Goal: Task Accomplishment & Management: Complete application form

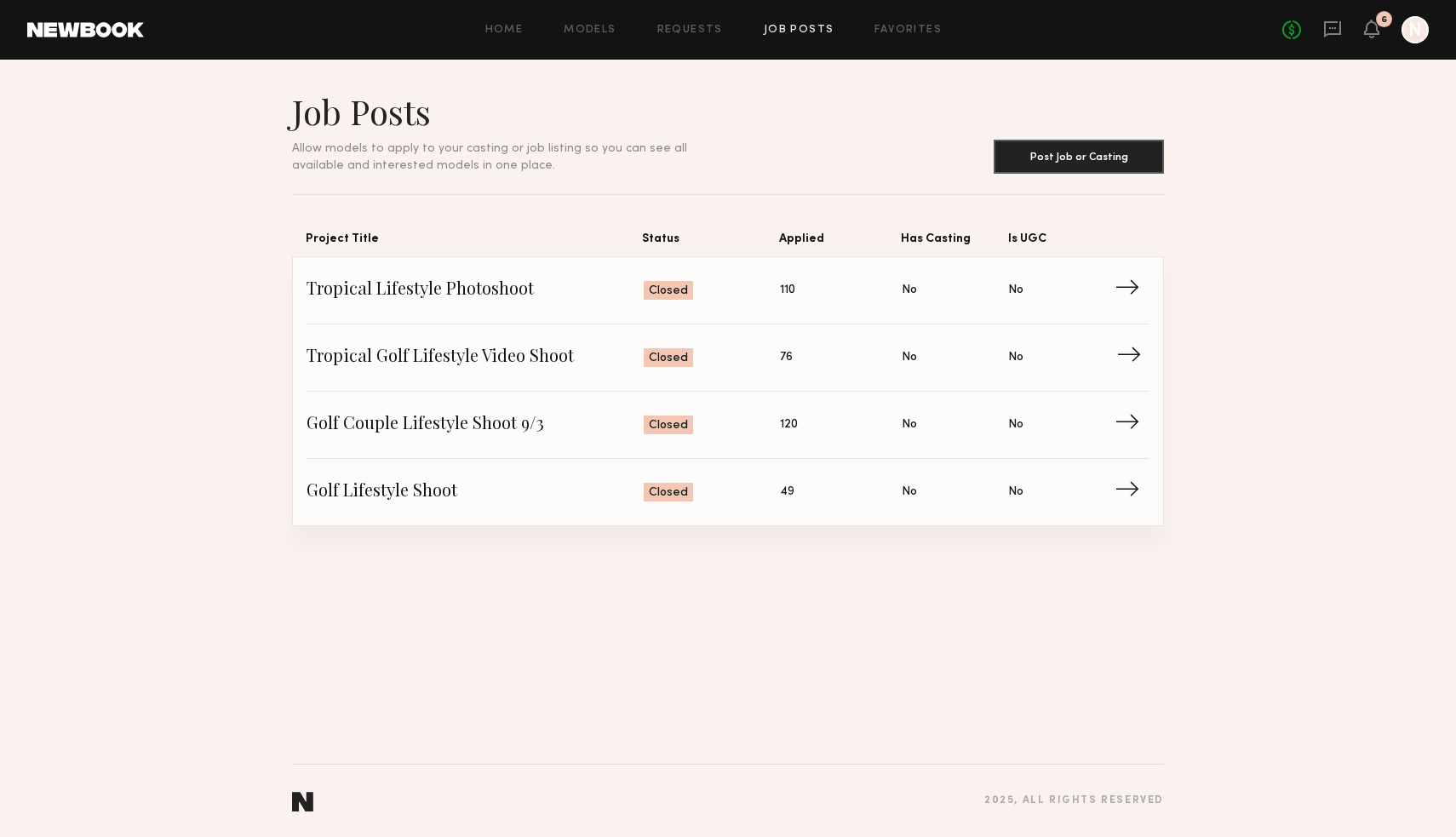
click at [1130, 349] on span "→" at bounding box center [1134, 357] width 35 height 26
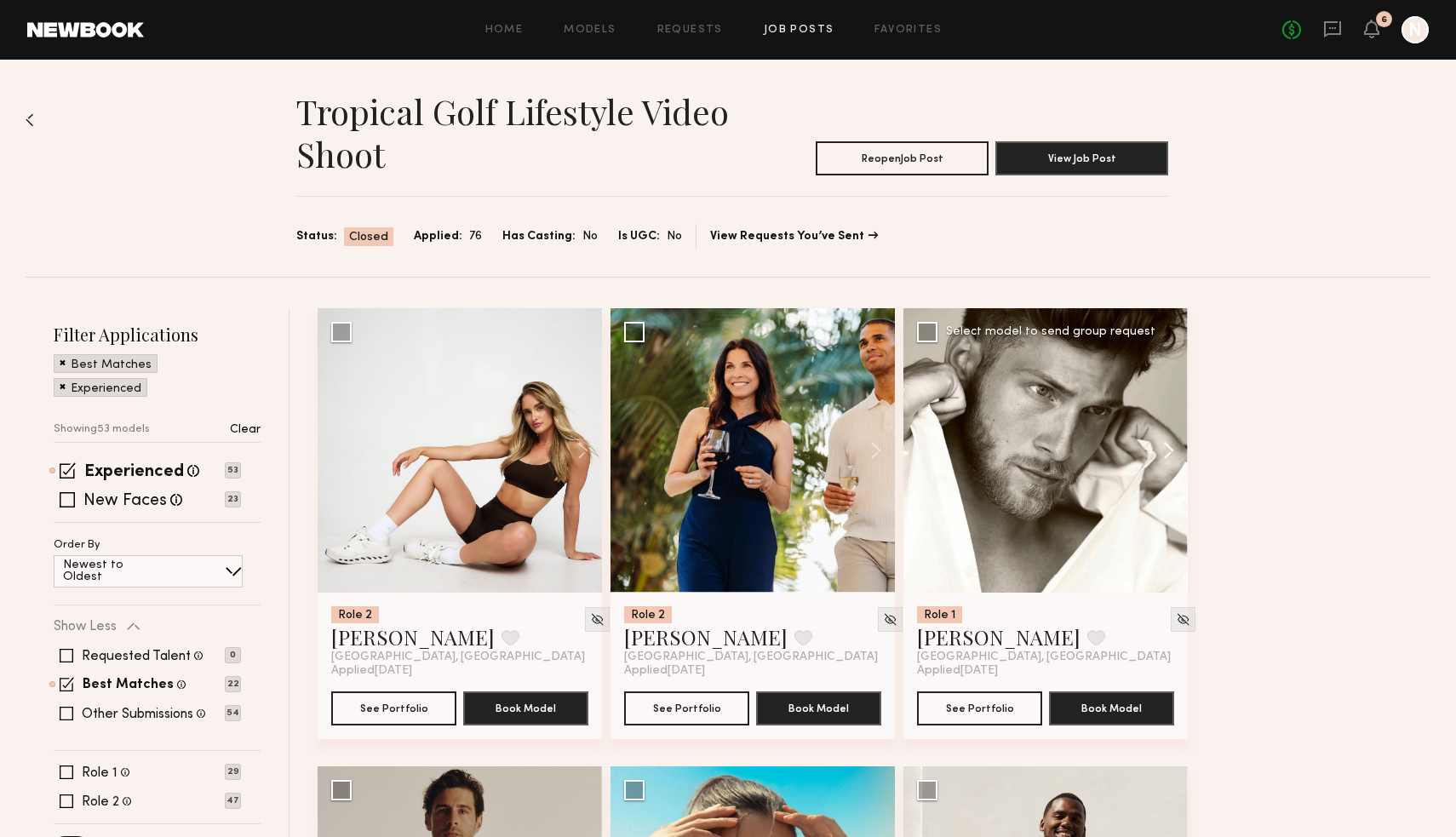
click at [1176, 447] on button at bounding box center [1160, 449] width 54 height 284
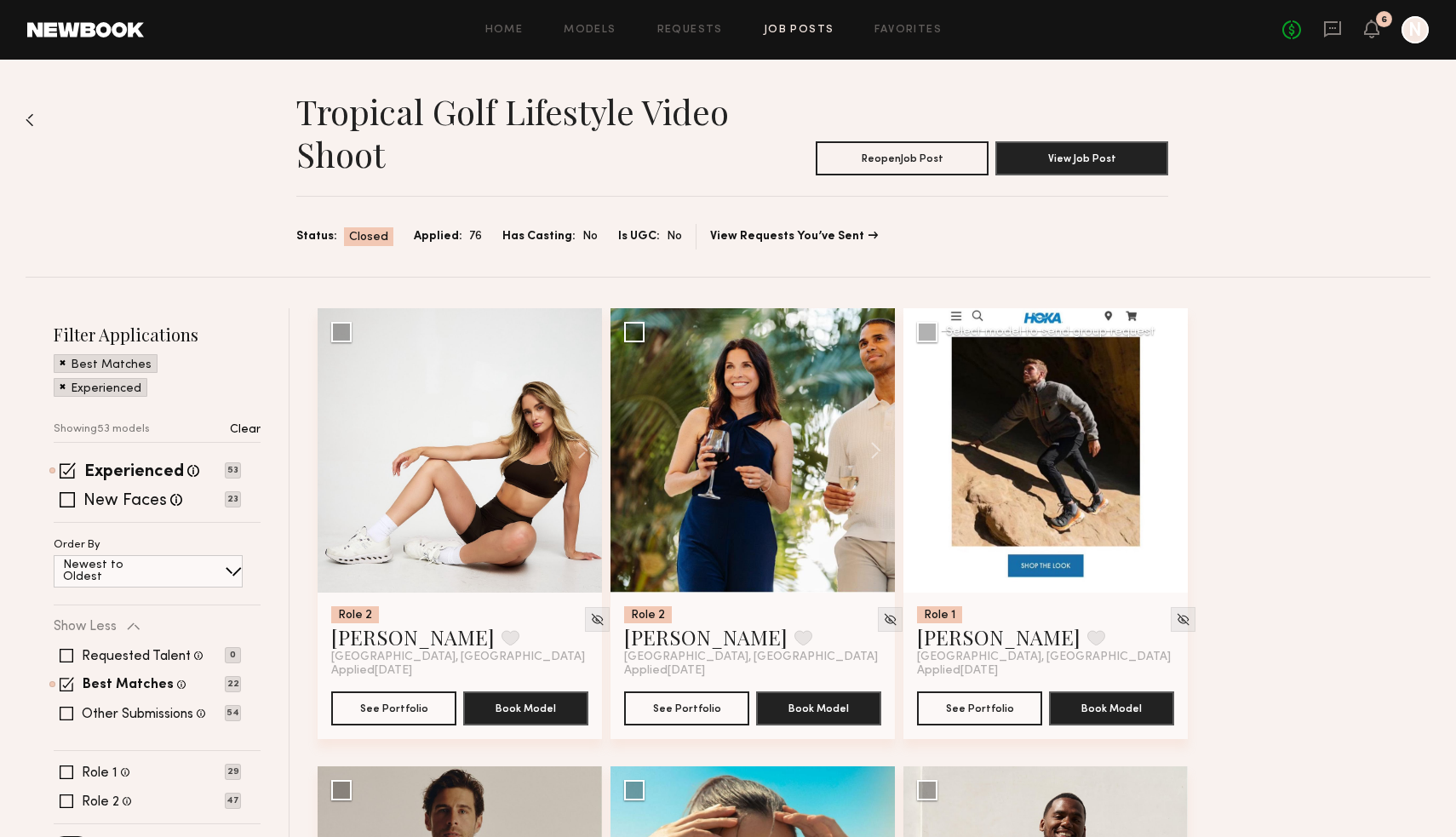
click at [1171, 447] on button at bounding box center [1160, 449] width 54 height 284
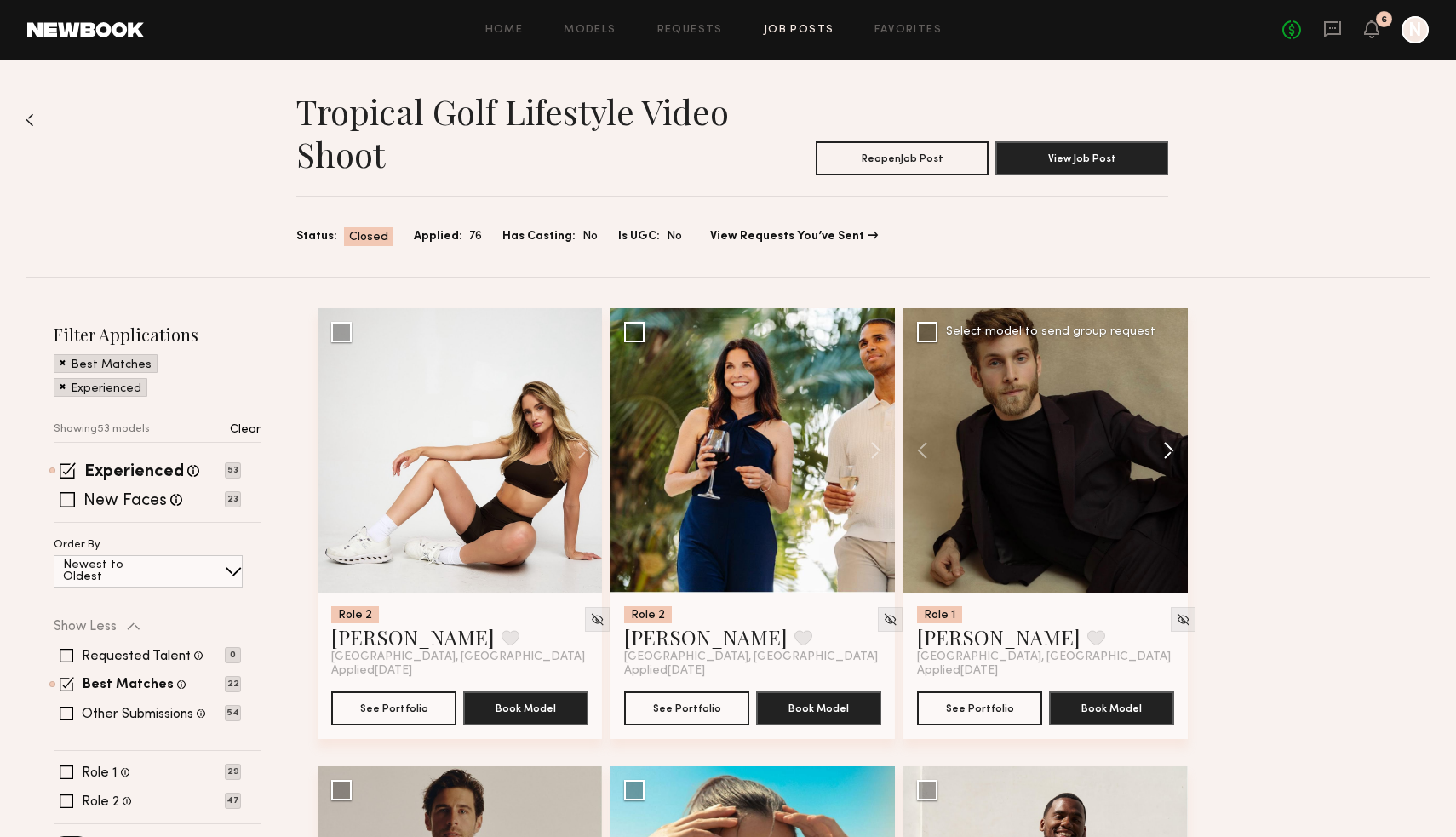
click at [1171, 447] on button at bounding box center [1160, 449] width 54 height 284
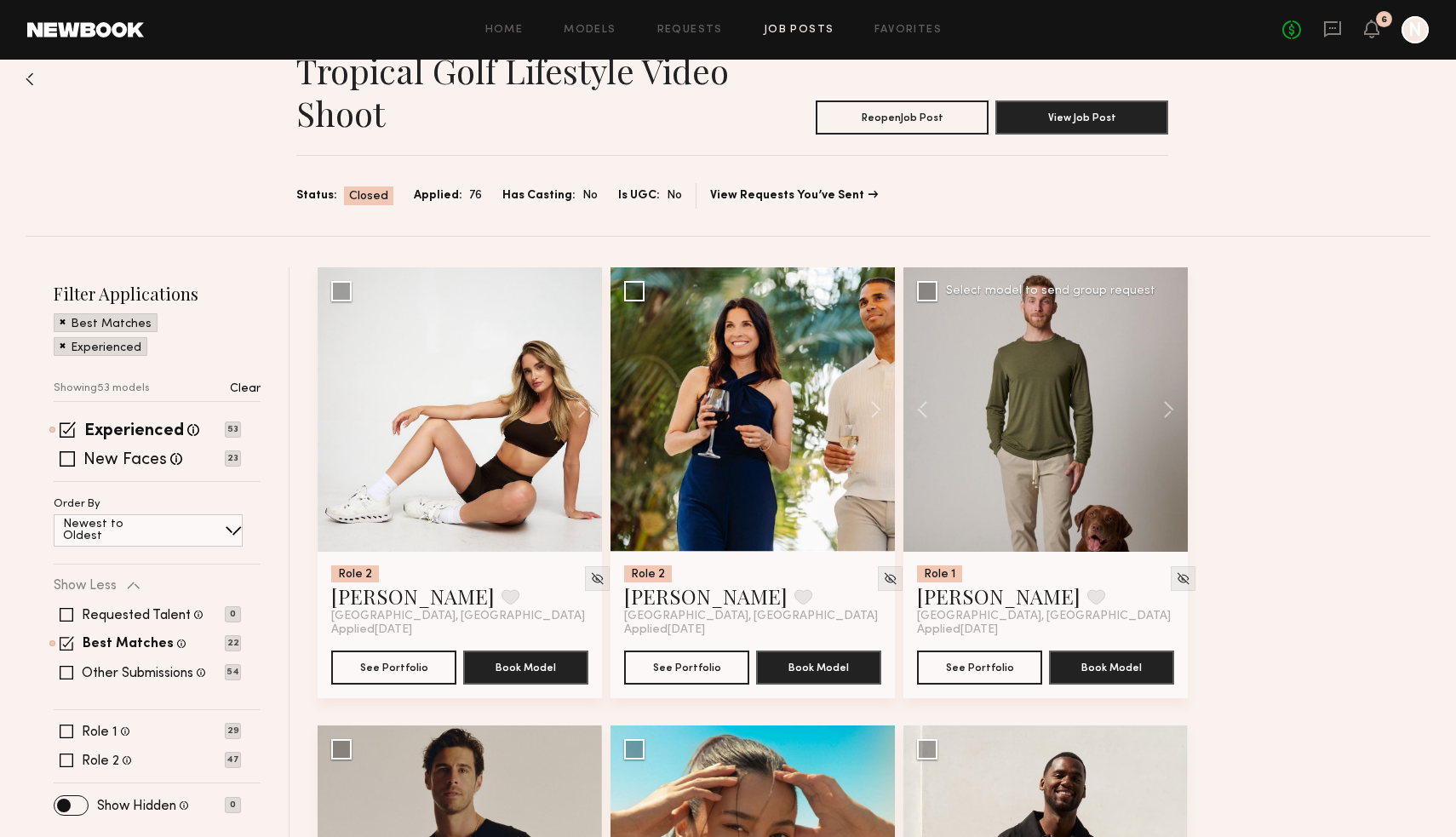
scroll to position [48, 0]
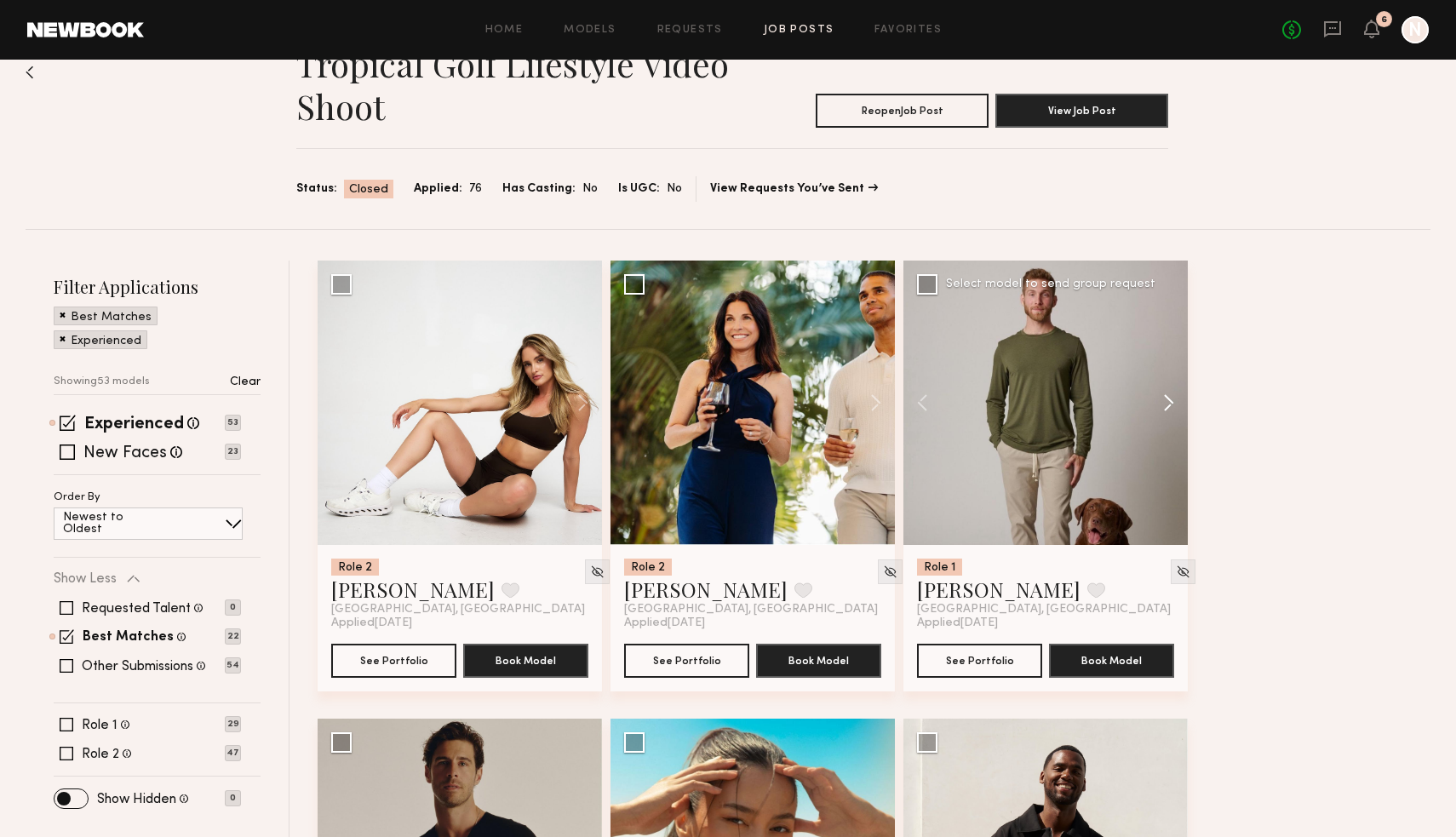
click at [1172, 409] on button at bounding box center [1160, 402] width 54 height 284
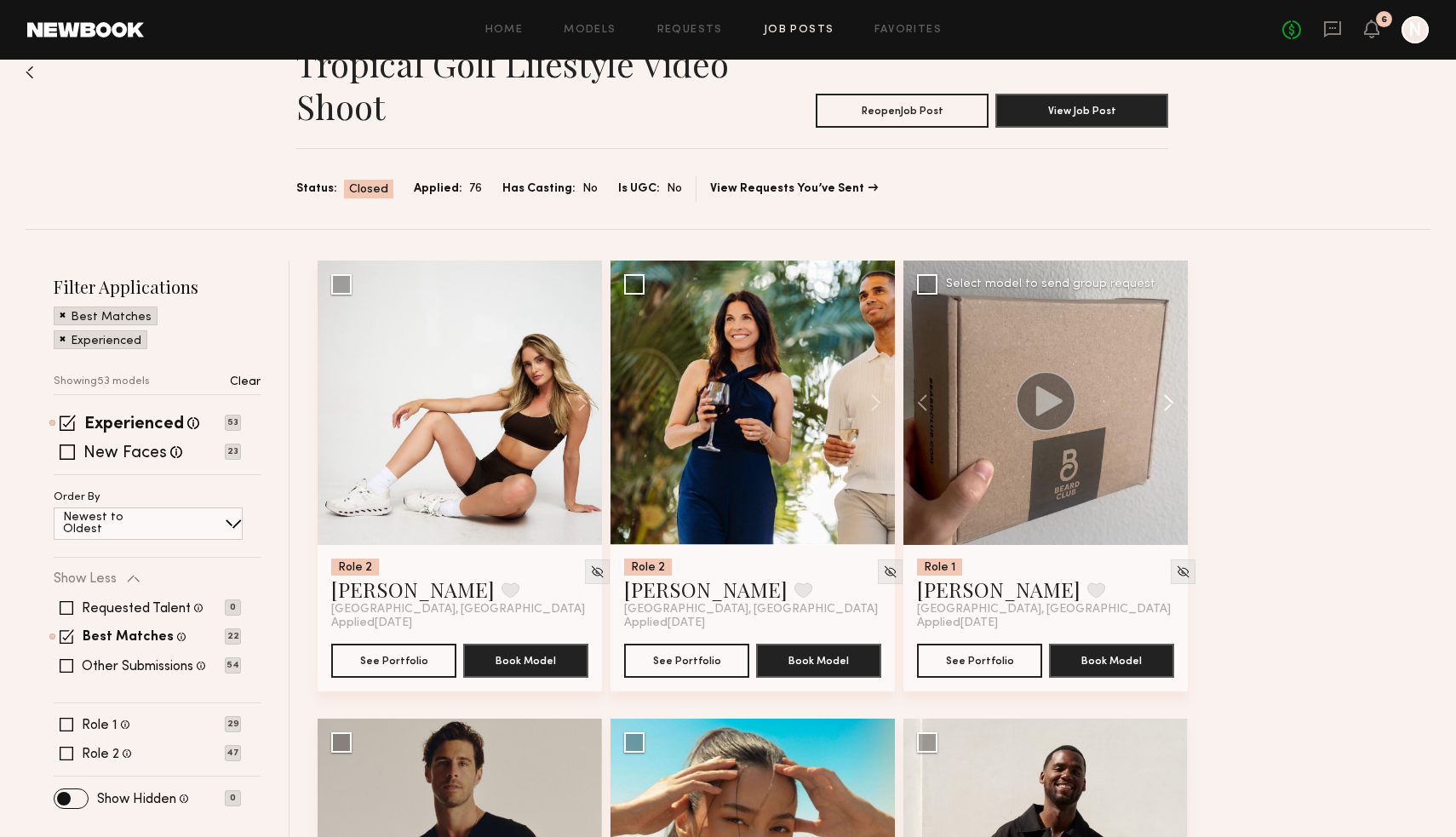
click at [1172, 409] on button at bounding box center [1160, 402] width 54 height 284
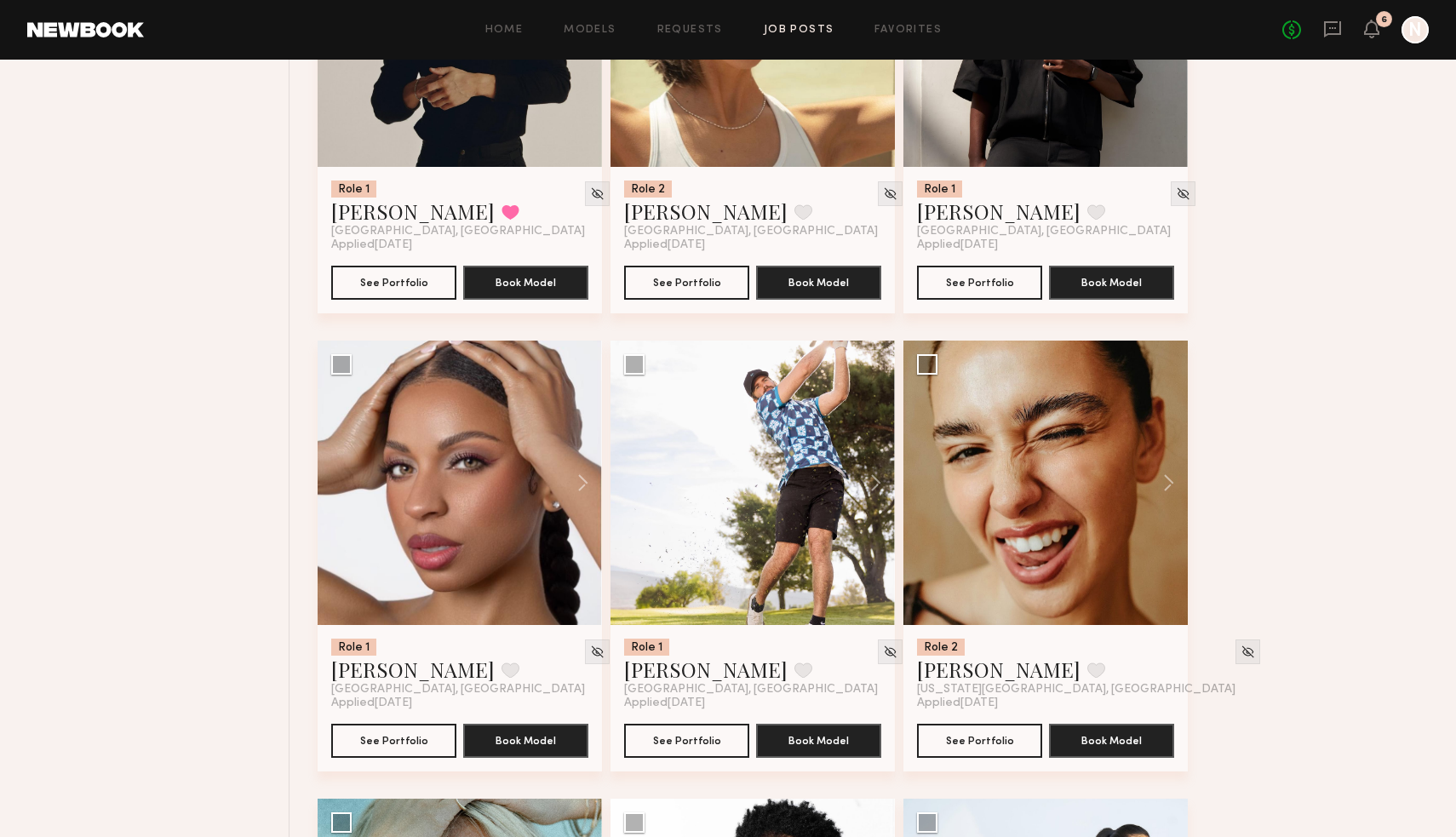
scroll to position [889, 0]
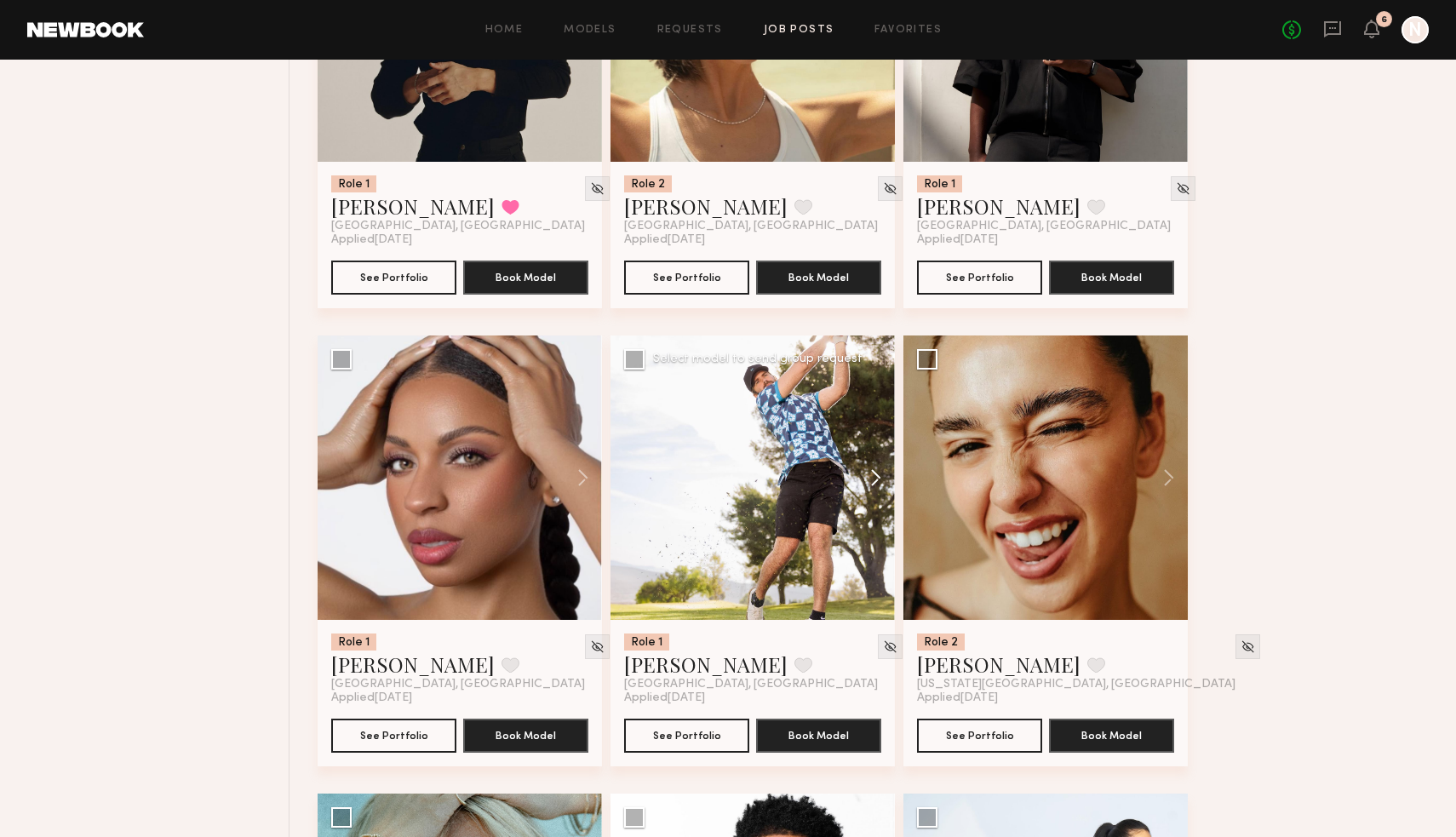
click at [874, 483] on button at bounding box center [867, 477] width 54 height 284
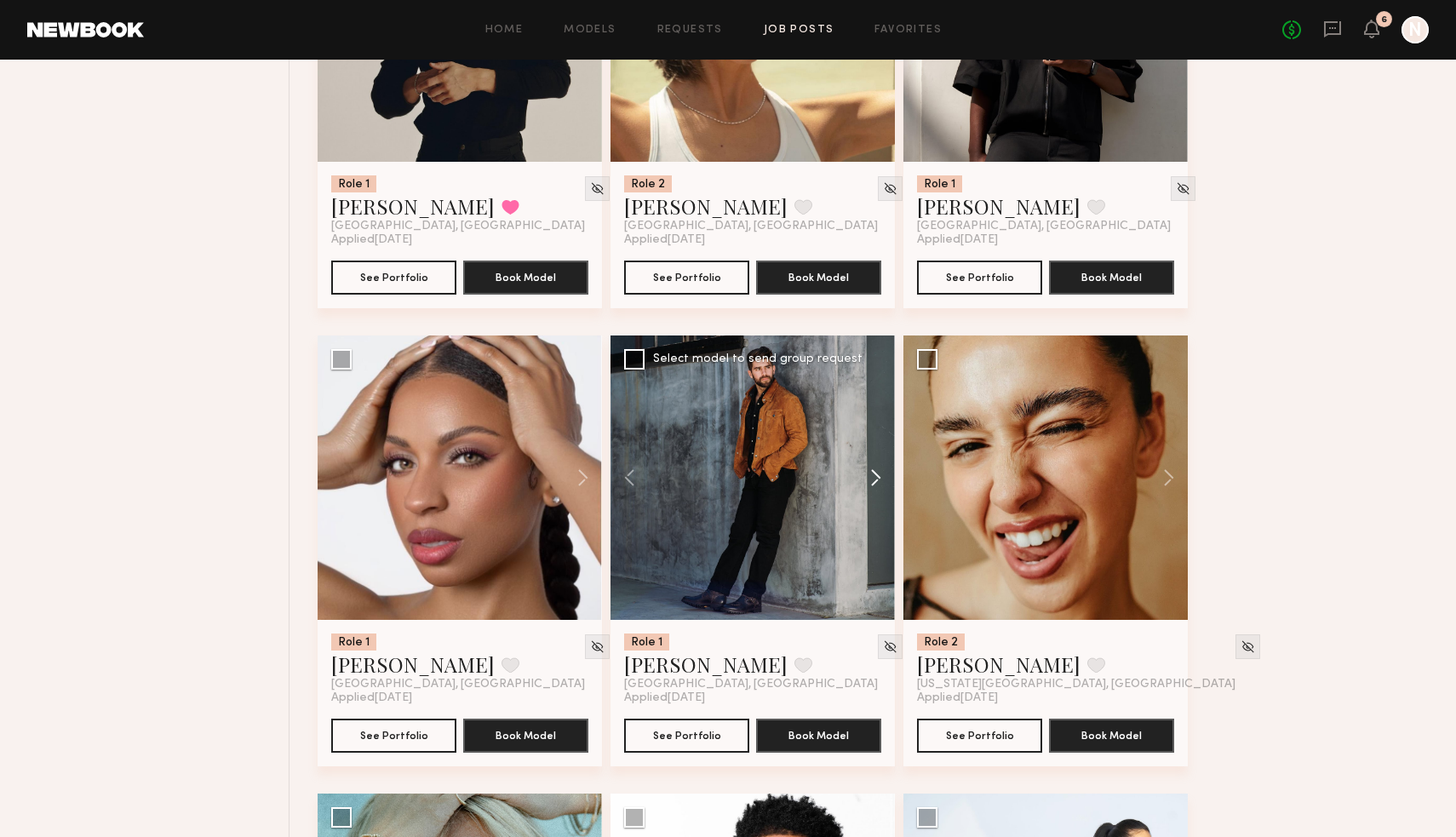
click at [874, 483] on button at bounding box center [867, 477] width 54 height 284
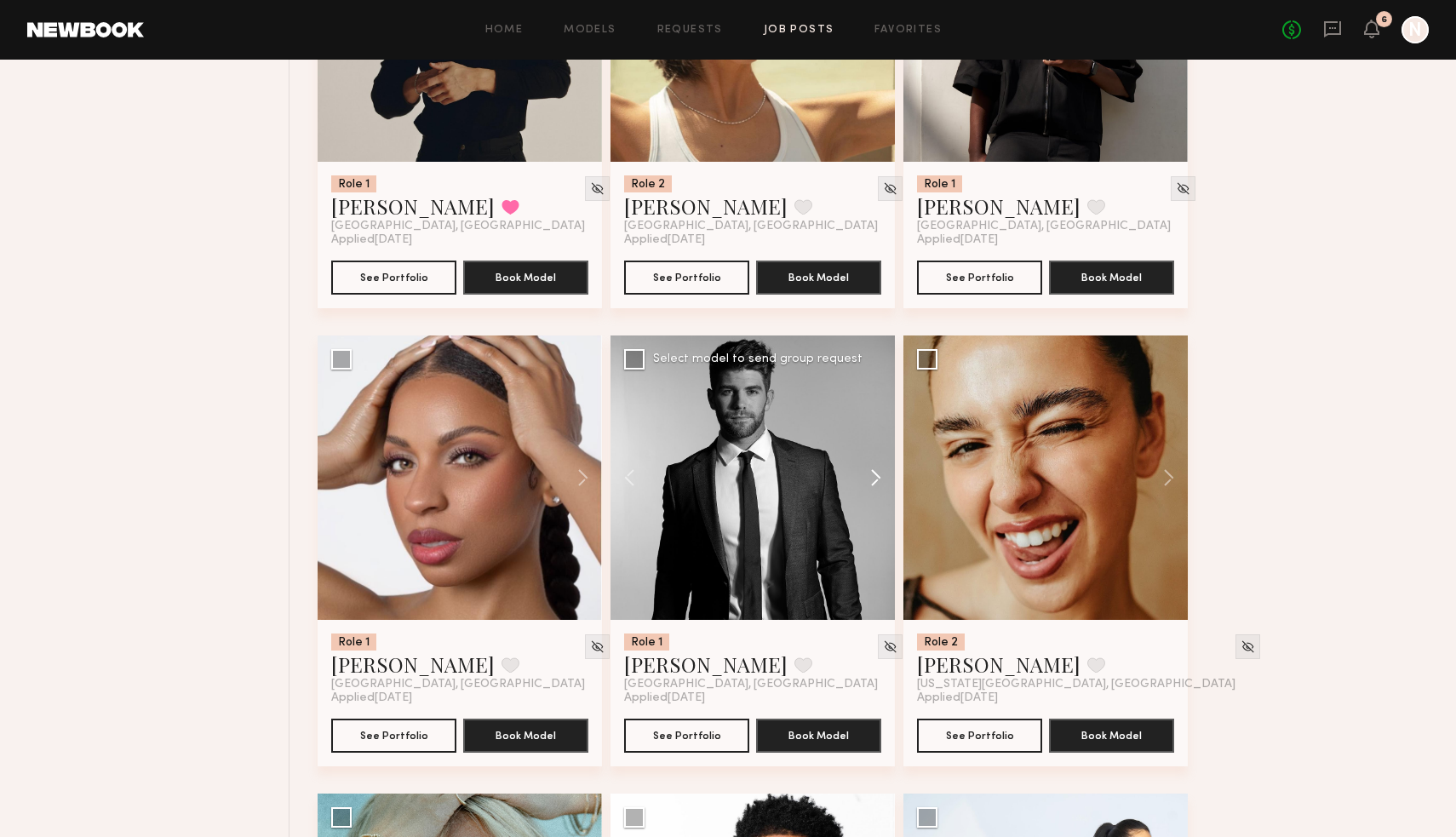
click at [874, 483] on button at bounding box center [867, 477] width 54 height 284
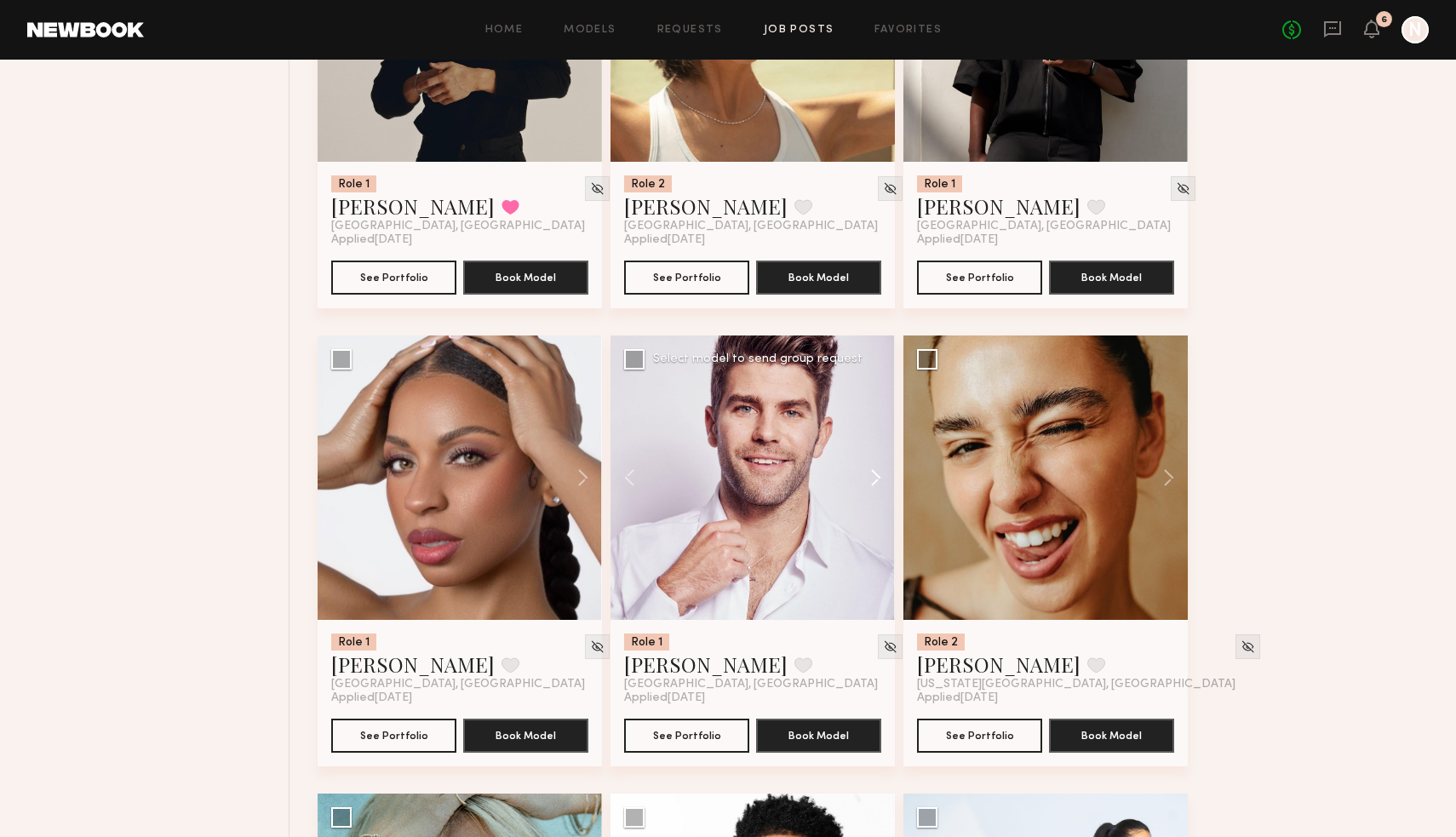
click at [874, 483] on button at bounding box center [867, 477] width 54 height 284
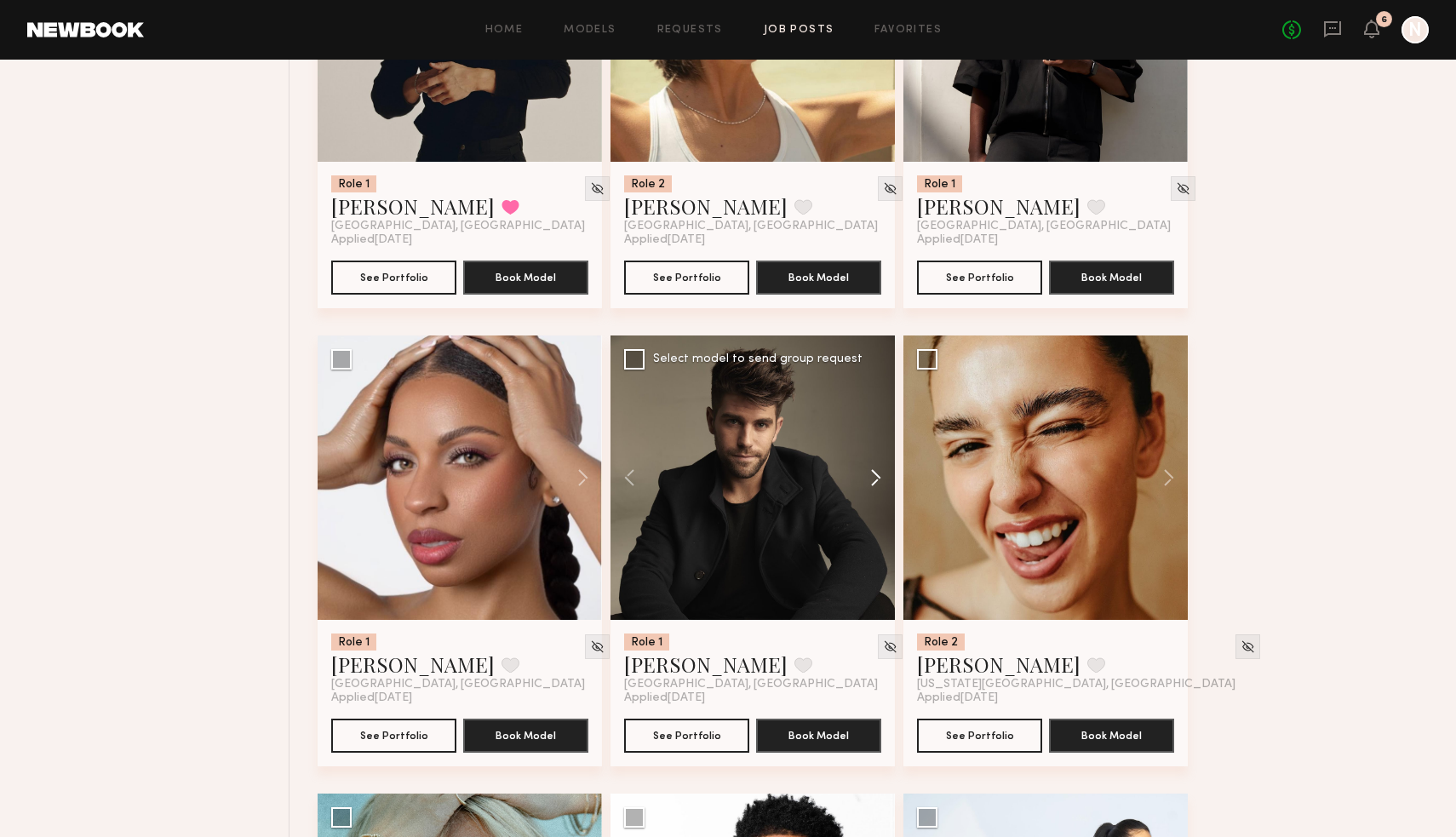
click at [874, 483] on button at bounding box center [867, 477] width 54 height 284
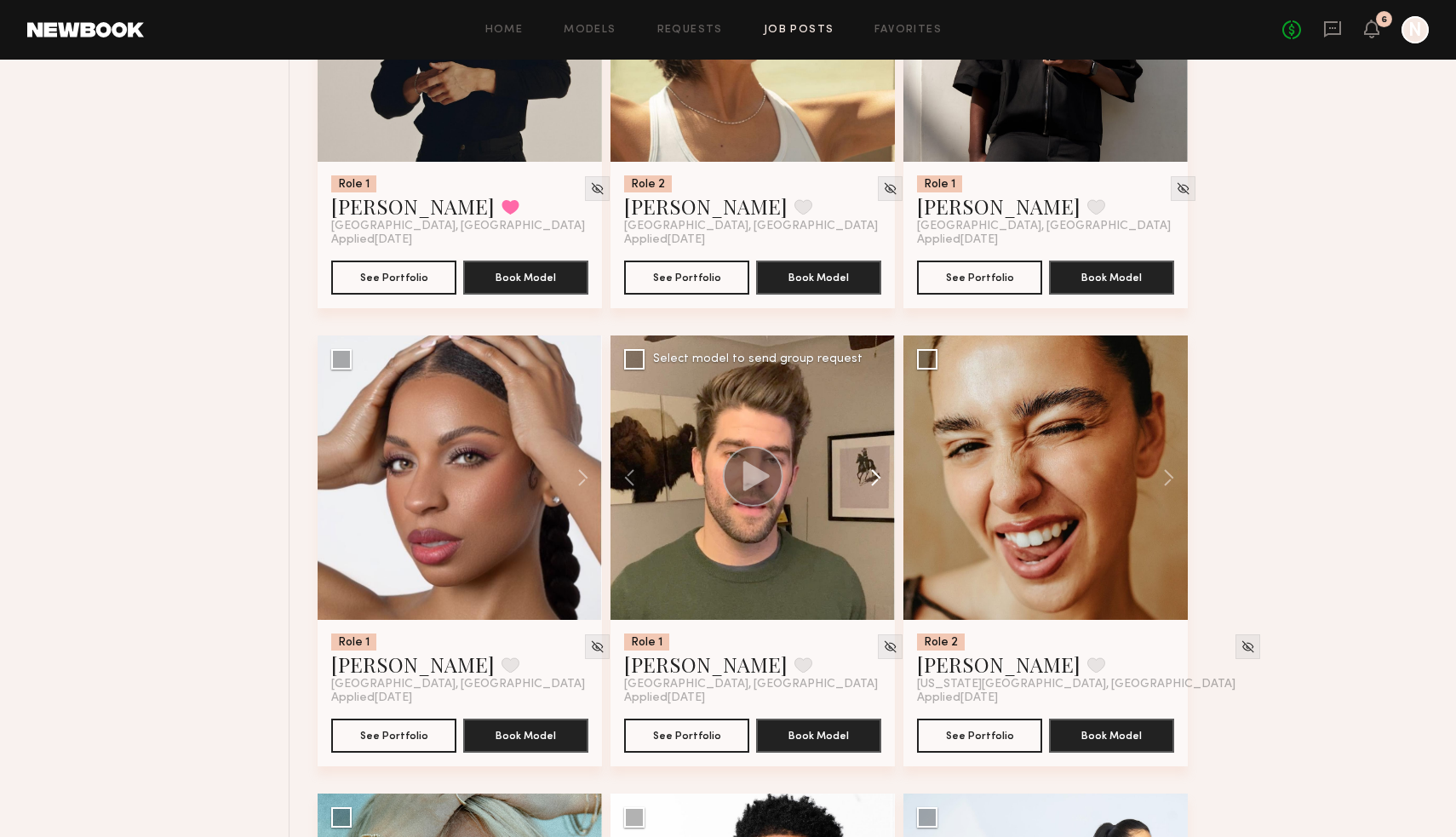
click at [874, 483] on button at bounding box center [867, 477] width 54 height 284
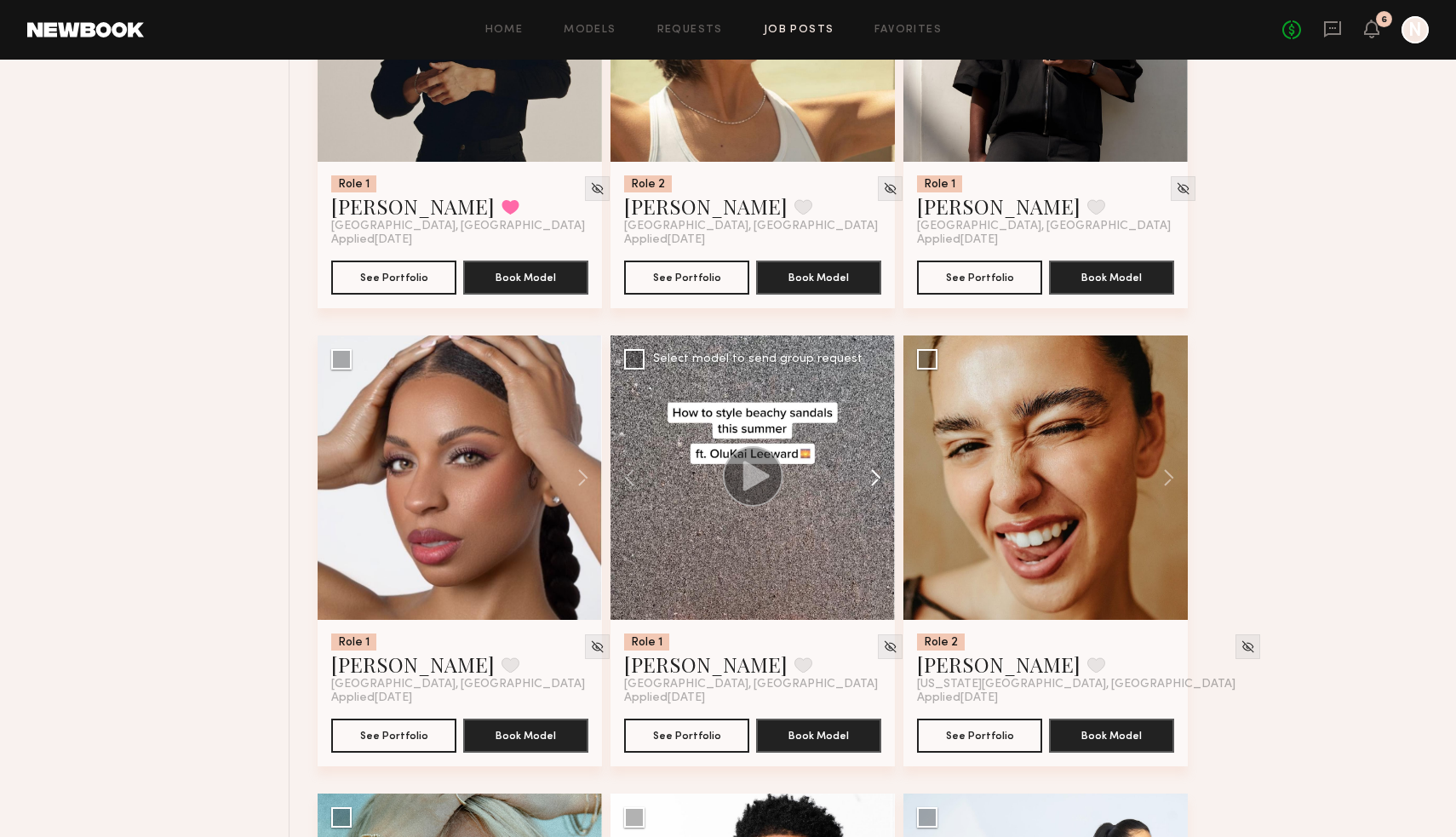
click at [873, 483] on button at bounding box center [867, 477] width 54 height 284
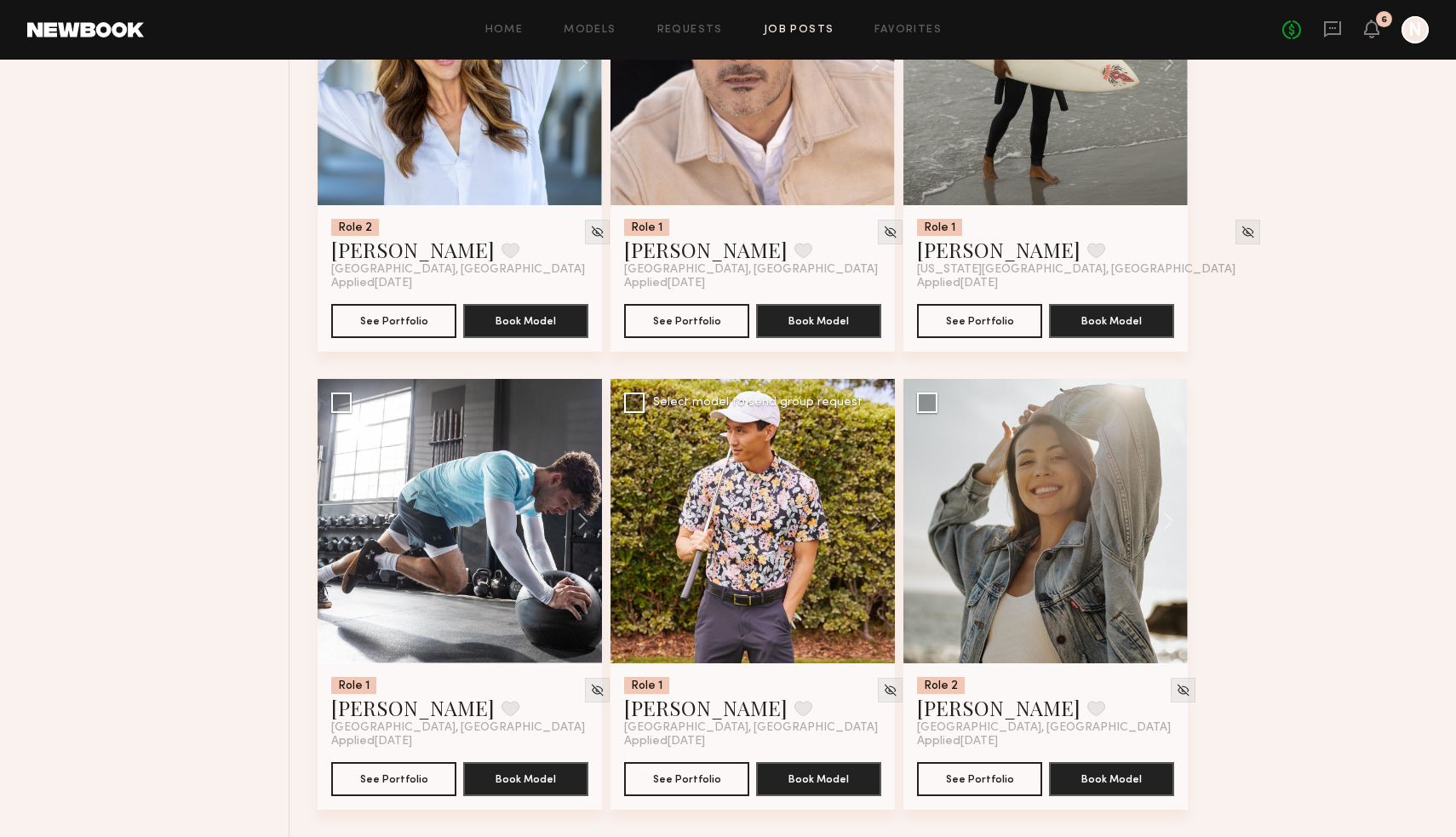
scroll to position [4052, 0]
